Goal: Check status

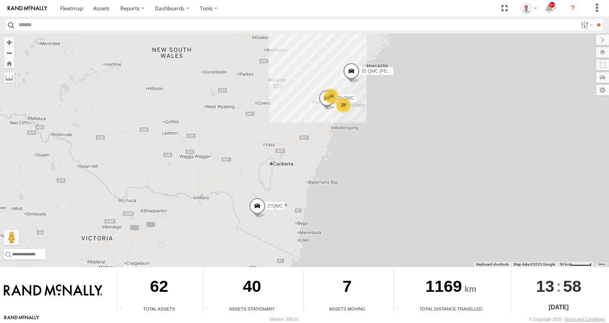
click at [345, 107] on div "28" at bounding box center [342, 104] width 15 height 15
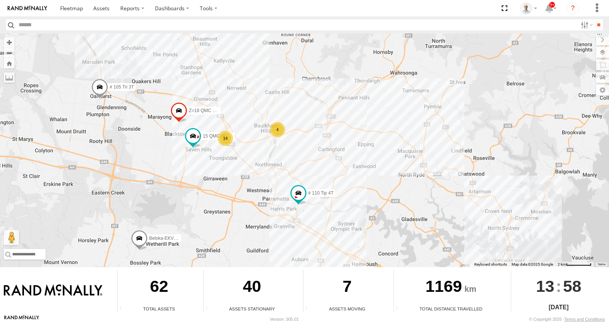
drag, startPoint x: 229, startPoint y: 101, endPoint x: 228, endPoint y: 189, distance: 87.5
click at [228, 189] on div "31 QMC Torell 28 QMC 27QMC Beloka-EKV93V # 107 Hino 3T # 102 UD 9T 30 QMC David…" at bounding box center [304, 150] width 609 height 234
